Goal: Task Accomplishment & Management: Manage account settings

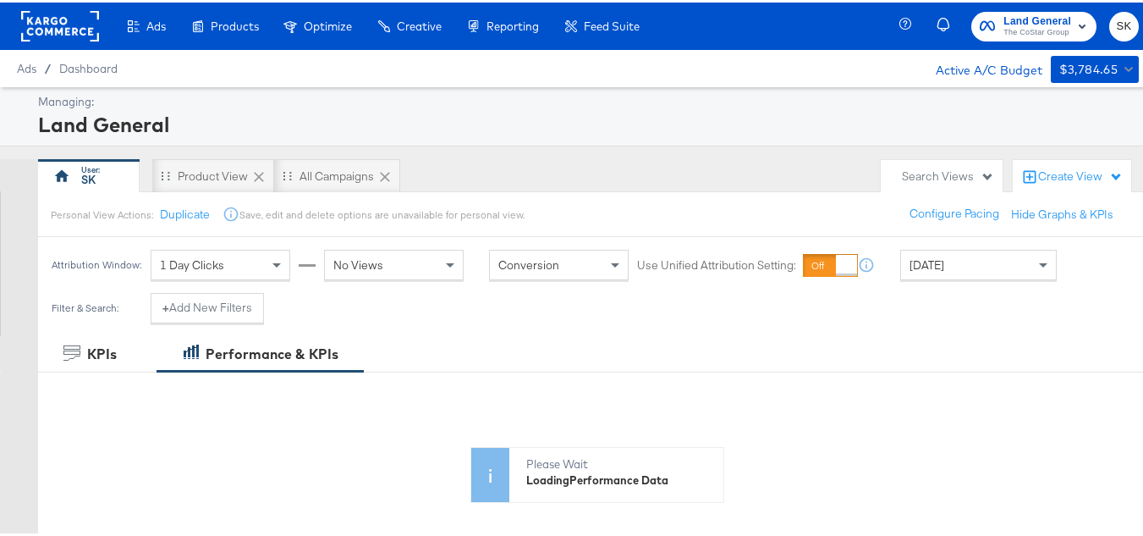
click at [1116, 18] on span "SK" at bounding box center [1124, 23] width 16 height 19
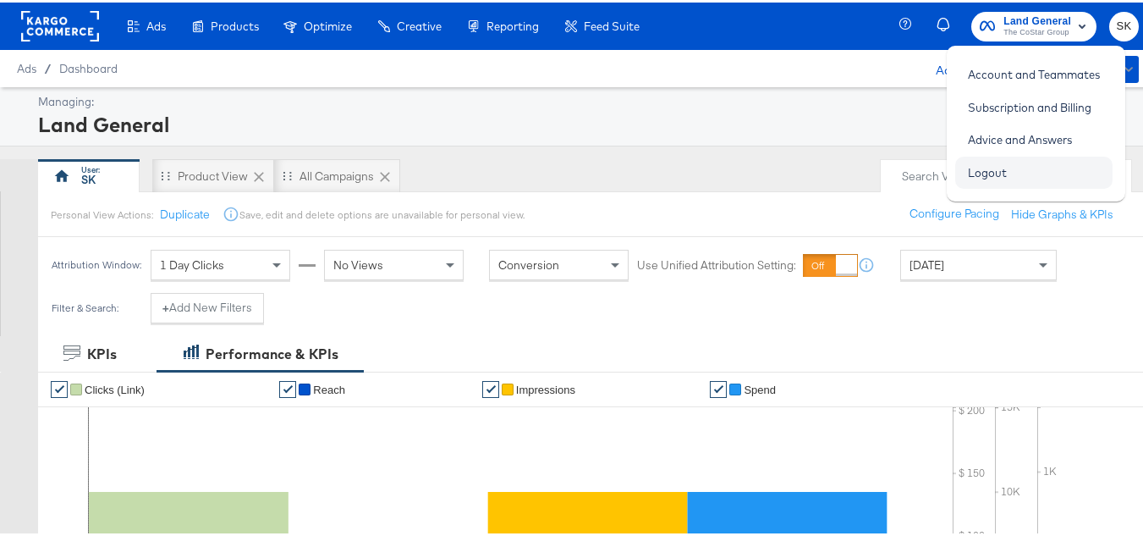
click at [991, 172] on link "Logout" at bounding box center [987, 170] width 64 height 30
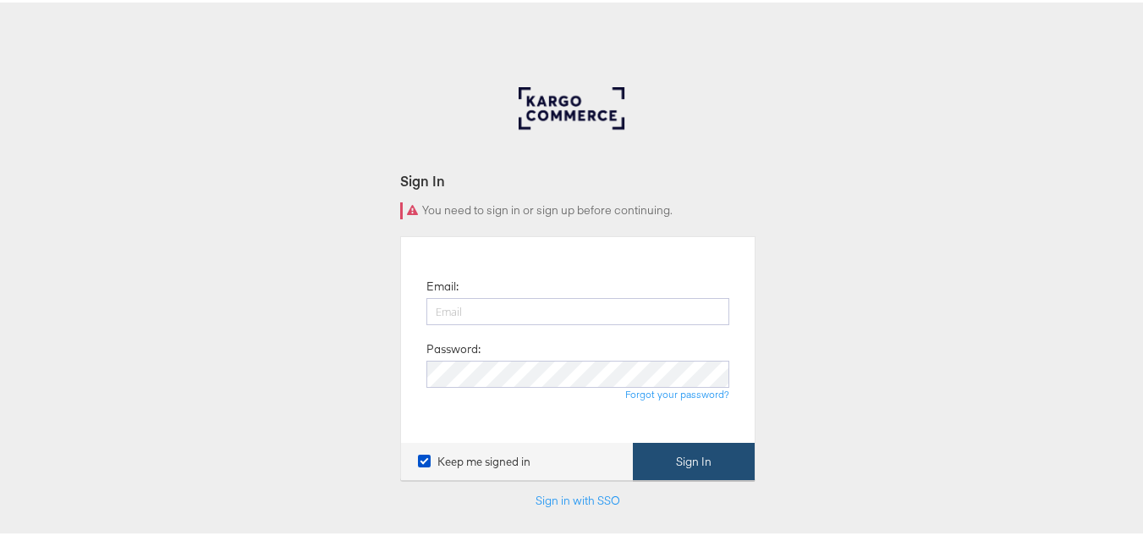
type input "[PERSON_NAME][EMAIL_ADDRESS][DOMAIN_NAME]"
click at [722, 471] on button "Sign In" at bounding box center [694, 459] width 122 height 38
